Goal: Information Seeking & Learning: Learn about a topic

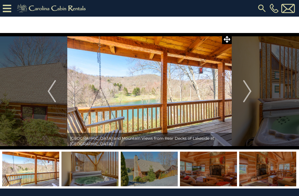
click at [9, 10] on icon at bounding box center [7, 9] width 9 height 10
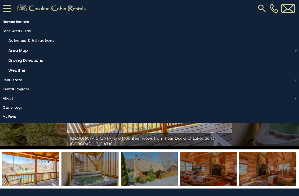
click at [34, 42] on link "Activities & Attractions" at bounding box center [151, 40] width 291 height 9
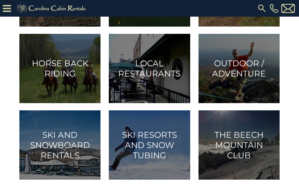
scroll to position [294, 0]
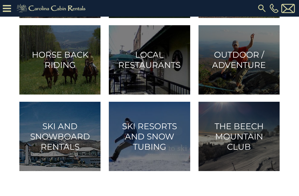
click at [61, 133] on h3 "Ski and Snowboard Rentals" at bounding box center [60, 136] width 73 height 31
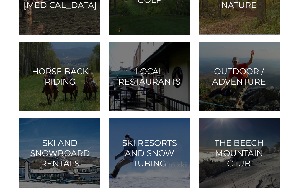
scroll to position [312, 0]
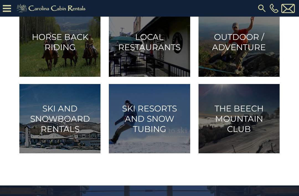
click at [175, 120] on h3 "Ski Resorts and Snow Tubing" at bounding box center [149, 118] width 73 height 31
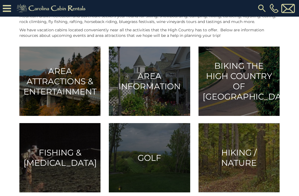
scroll to position [119, 0]
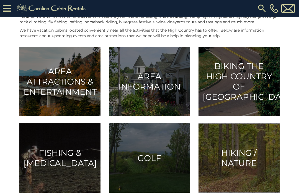
click at [59, 84] on h3 "Area Attractions & Entertainment" at bounding box center [60, 81] width 73 height 31
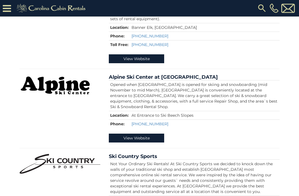
scroll to position [321, 0]
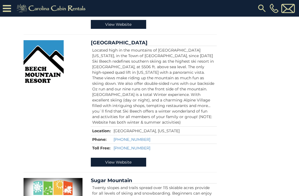
scroll to position [246, 0]
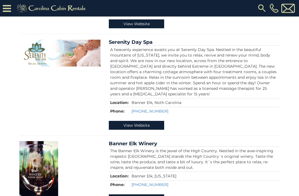
scroll to position [1286, 0]
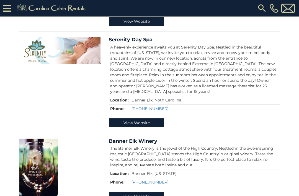
click at [148, 138] on link "Banner Elk Winery" at bounding box center [133, 141] width 49 height 6
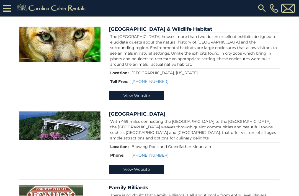
scroll to position [621, 0]
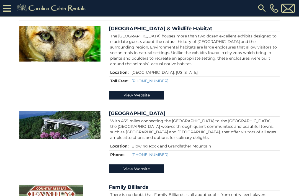
click at [153, 165] on link "View Website" at bounding box center [136, 169] width 55 height 9
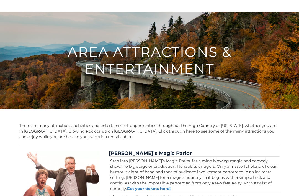
scroll to position [21, 0]
